Goal: Book appointment/travel/reservation

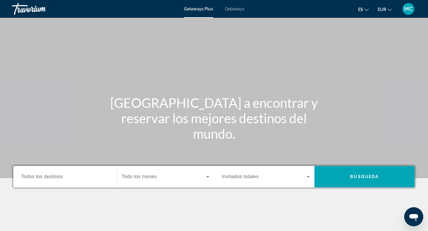
click at [62, 175] on span "Todos los destinos" at bounding box center [42, 176] width 42 height 5
click at [62, 175] on input "Destination Todos los destinos" at bounding box center [65, 177] width 88 height 7
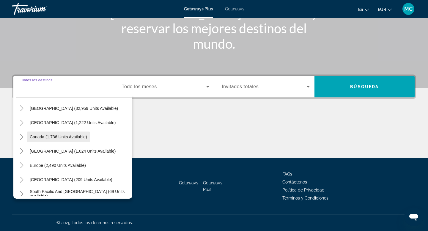
scroll to position [20, 0]
click at [38, 151] on span "[GEOGRAPHIC_DATA] (1,024 units available)" at bounding box center [73, 151] width 86 height 5
type input "**********"
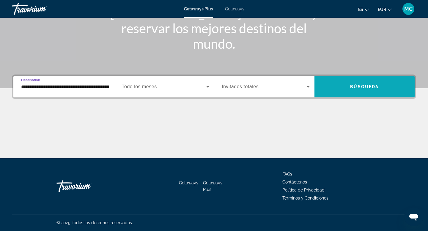
click at [376, 87] on span "Búsqueda" at bounding box center [364, 86] width 29 height 5
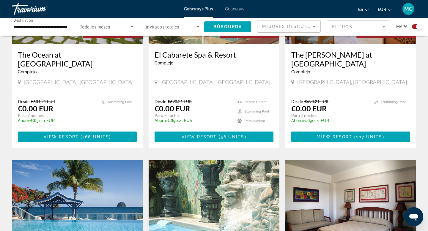
scroll to position [293, 0]
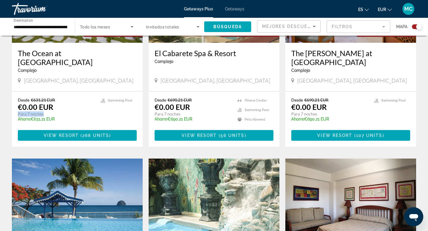
drag, startPoint x: 46, startPoint y: 106, endPoint x: 4, endPoint y: 103, distance: 41.7
drag, startPoint x: 16, startPoint y: 97, endPoint x: 86, endPoint y: 96, distance: 70.2
click at [86, 96] on div "Desde €631.21 EUR €0.00 EUR Para 7 noches Ahorre €631.21 EUR temp 4 [GEOGRAPHIC…" at bounding box center [77, 119] width 131 height 55
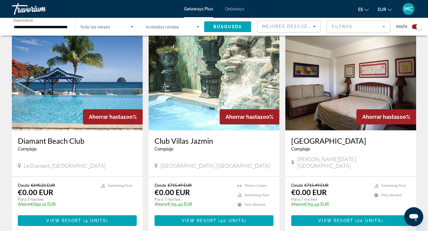
scroll to position [420, 0]
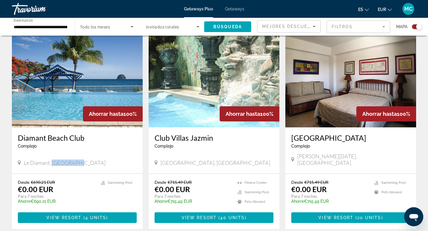
drag, startPoint x: 54, startPoint y: 146, endPoint x: 122, endPoint y: 146, distance: 68.7
click at [123, 160] on div "Le Diamant, [GEOGRAPHIC_DATA]" at bounding box center [77, 163] width 119 height 7
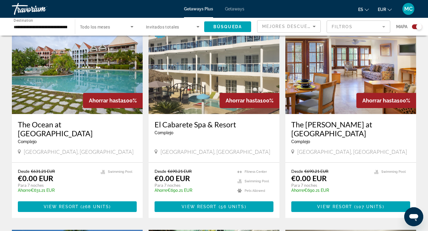
scroll to position [222, 0]
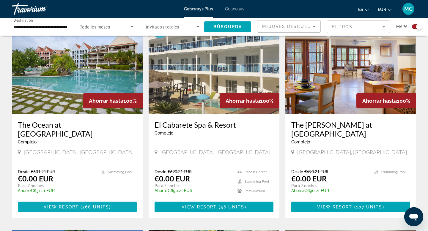
click at [98, 205] on span "268 units" at bounding box center [95, 207] width 27 height 5
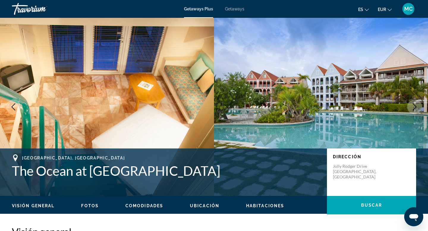
click at [417, 105] on icon "Next image" at bounding box center [414, 106] width 7 height 7
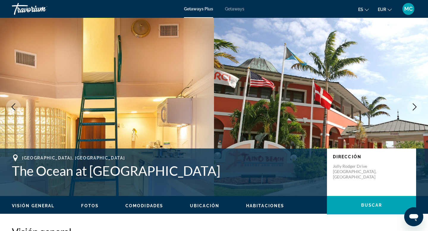
click at [415, 106] on icon "Next image" at bounding box center [415, 106] width 4 height 7
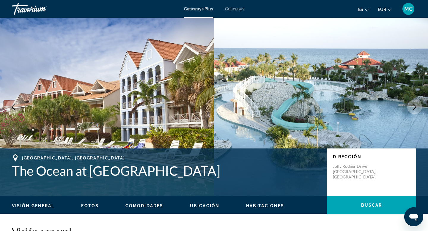
click at [415, 106] on icon "Next image" at bounding box center [415, 106] width 4 height 7
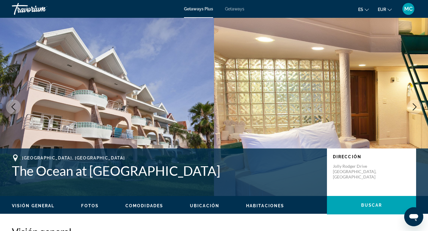
click at [415, 106] on icon "Next image" at bounding box center [414, 106] width 7 height 7
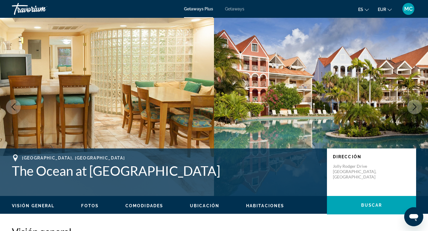
click at [415, 106] on icon "Next image" at bounding box center [414, 106] width 7 height 7
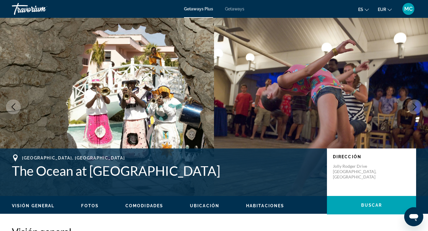
click at [415, 106] on icon "Next image" at bounding box center [414, 106] width 7 height 7
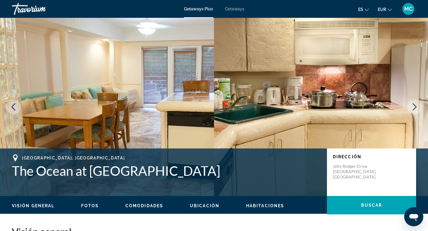
click at [415, 106] on icon "Next image" at bounding box center [414, 106] width 7 height 7
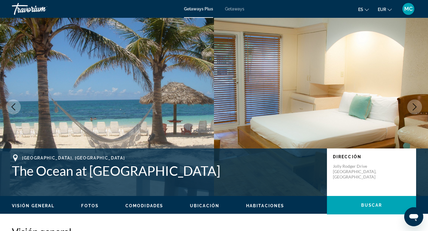
click at [415, 106] on icon "Next image" at bounding box center [414, 106] width 7 height 7
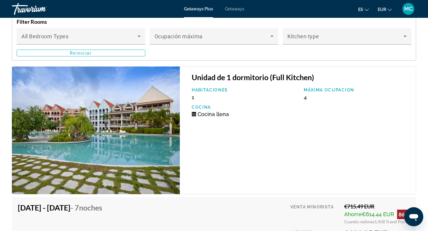
scroll to position [1028, 0]
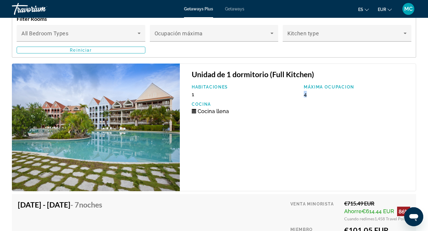
drag, startPoint x: 304, startPoint y: 89, endPoint x: 318, endPoint y: 92, distance: 14.1
click at [318, 92] on div "Máxima ocupacion 4" at bounding box center [357, 91] width 112 height 13
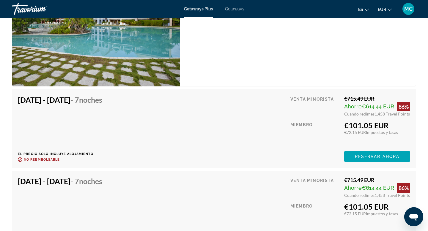
scroll to position [1134, 0]
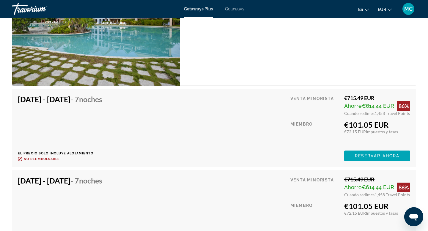
drag, startPoint x: 341, startPoint y: 118, endPoint x: 391, endPoint y: 118, distance: 49.4
click at [391, 118] on div "Venta minorista €715.49 EUR Ahorre €614.44 EUR 86% Cuando redimes 1,458 Travel …" at bounding box center [351, 128] width 120 height 67
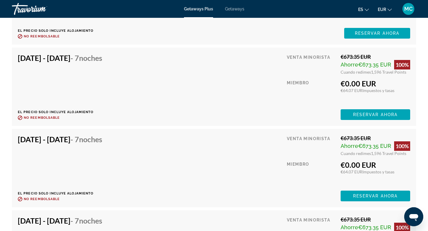
scroll to position [2085, 0]
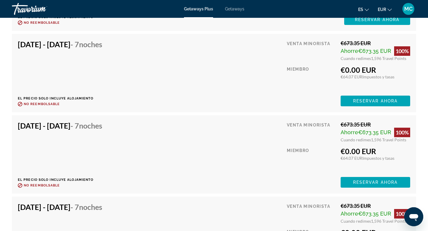
drag, startPoint x: 336, startPoint y: 66, endPoint x: 384, endPoint y: 67, distance: 47.6
click at [384, 67] on div "Venta minorista €673.35 EUR Ahorre €673.35 EUR 100% Cuando redimes 1,596 Travel…" at bounding box center [348, 73] width 123 height 67
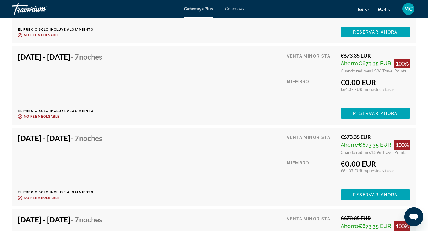
scroll to position [2723, 0]
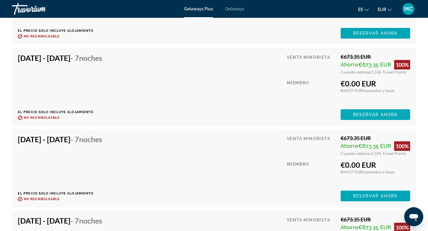
click at [358, 112] on span "Reservar ahora" at bounding box center [375, 114] width 45 height 5
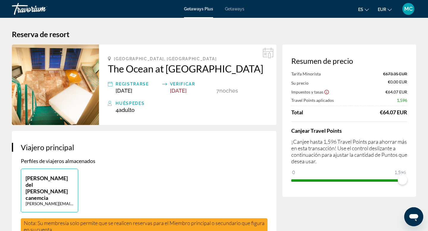
drag, startPoint x: 374, startPoint y: 112, endPoint x: 419, endPoint y: 112, distance: 45.2
drag, startPoint x: 113, startPoint y: 111, endPoint x: 153, endPoint y: 112, distance: 40.1
click at [153, 112] on div "Huéspedes 4 Adulto Adulto , Niño Niños" at bounding box center [188, 106] width 160 height 13
click at [276, 112] on div "[GEOGRAPHIC_DATA], [GEOGRAPHIC_DATA] The Ocean at [GEOGRAPHIC_DATA] Registrarse…" at bounding box center [188, 85] width 178 height 81
